Goal: Information Seeking & Learning: Learn about a topic

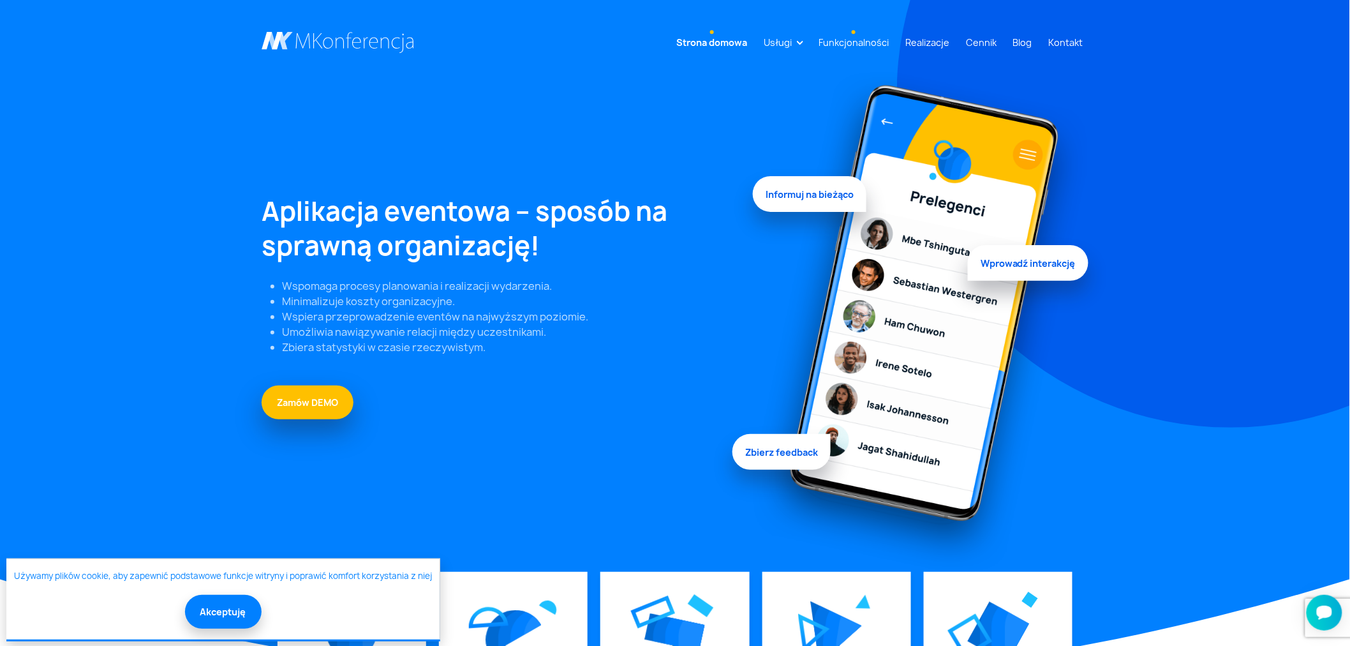
click at [871, 34] on link "Funkcjonalności" at bounding box center [854, 43] width 80 height 24
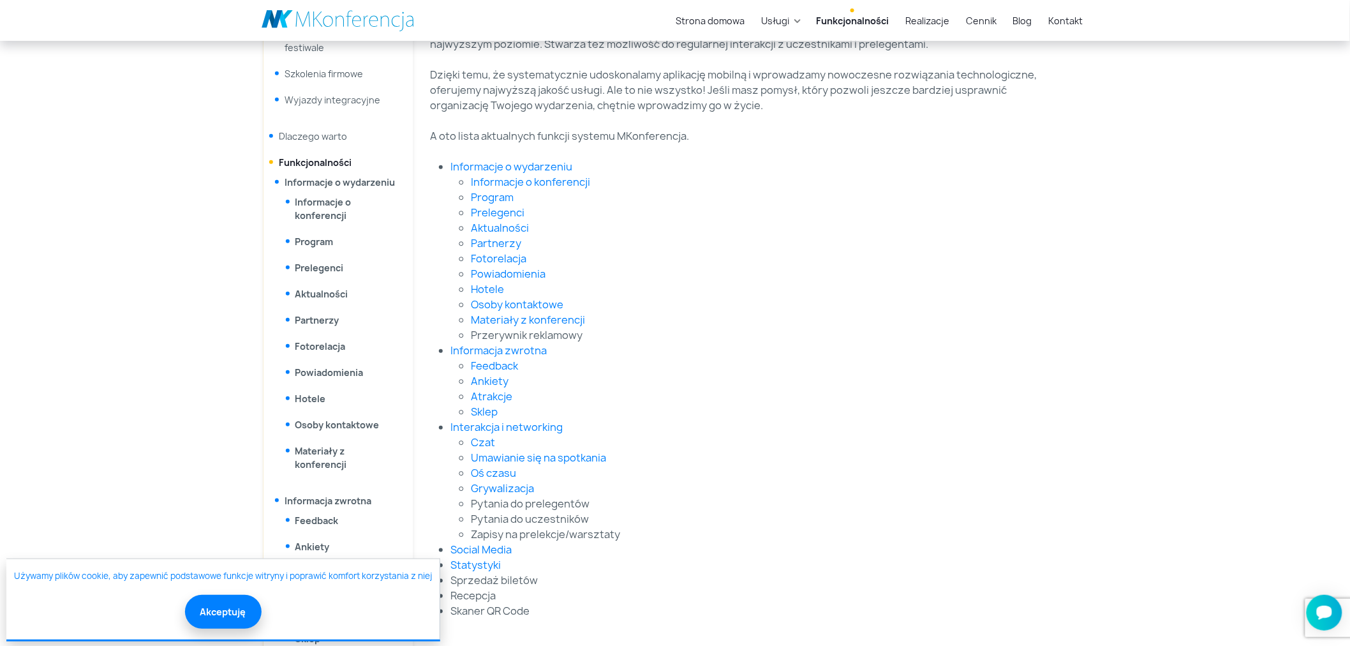
scroll to position [142, 0]
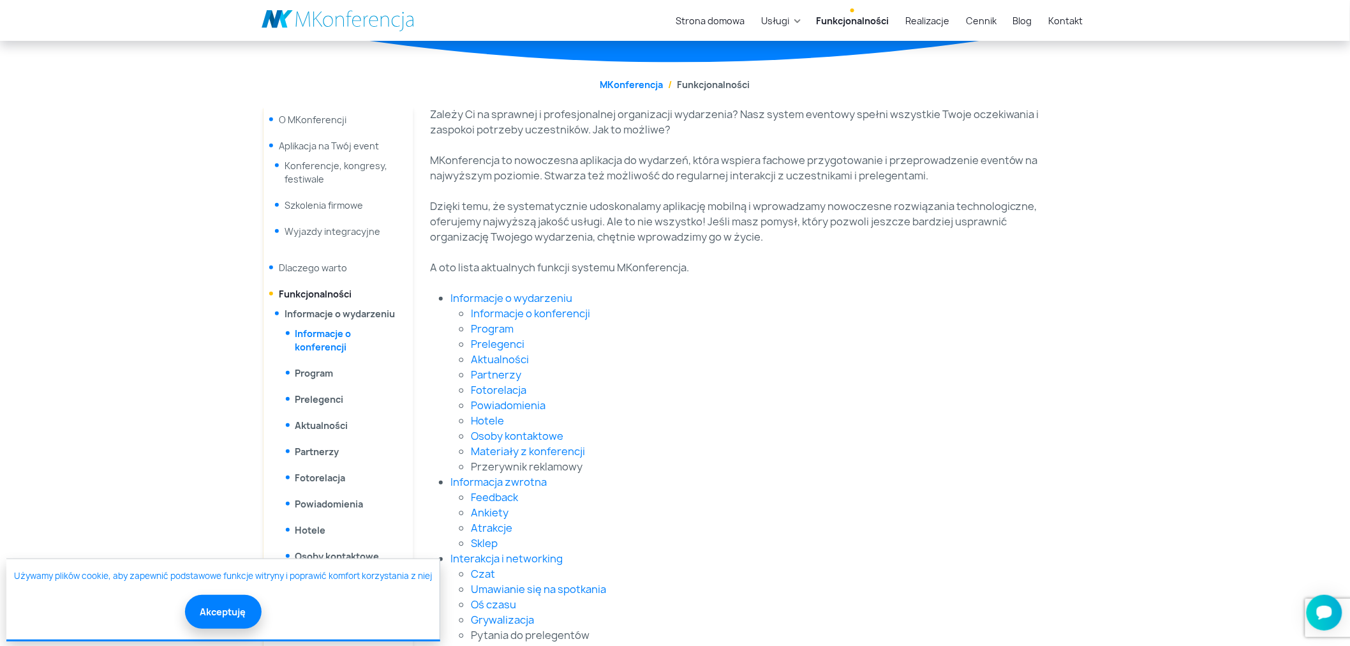
click at [313, 333] on link "Informacje o konferencji" at bounding box center [323, 340] width 56 height 26
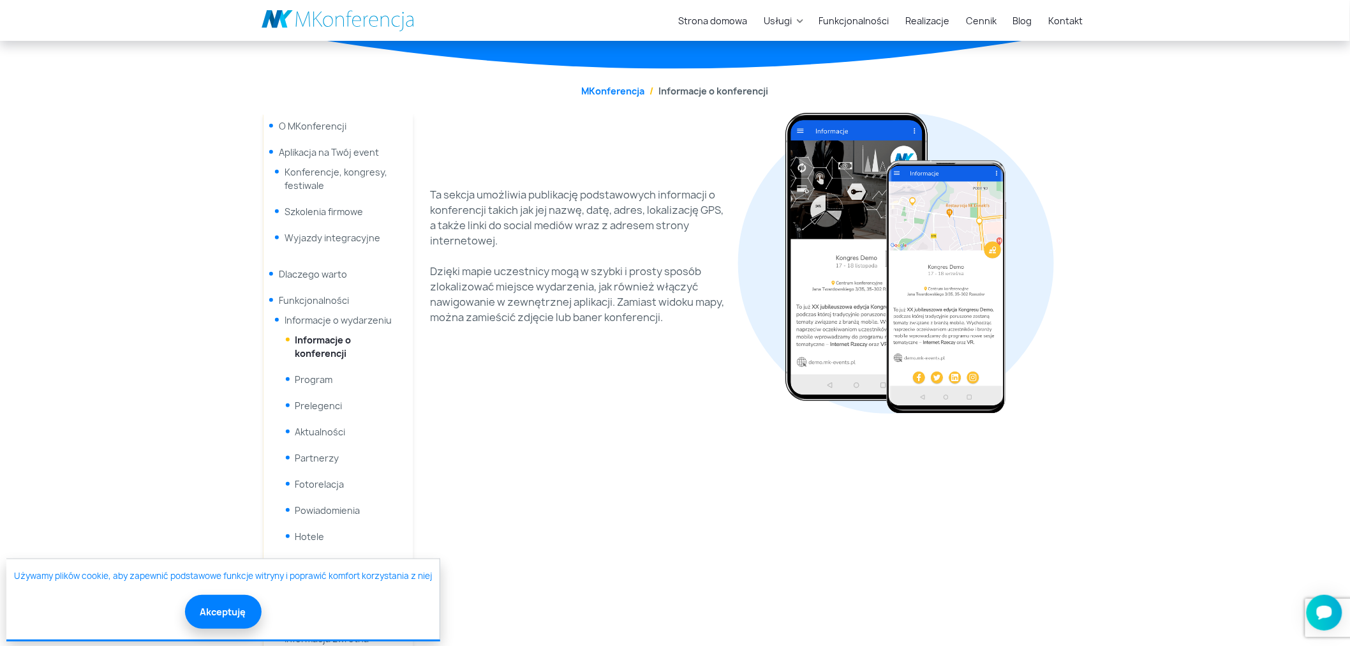
scroll to position [213, 0]
